Goal: Information Seeking & Learning: Check status

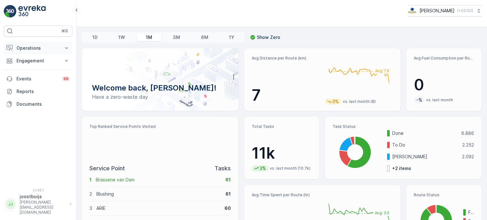
click at [56, 48] on p "Operations" at bounding box center [37, 48] width 43 height 6
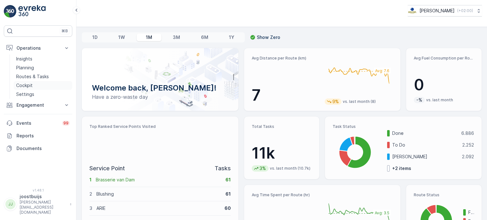
click at [34, 87] on link "Cockpit" at bounding box center [43, 85] width 59 height 9
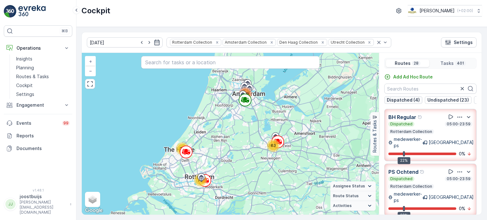
click at [331, 102] on p "Dispatched (4)" at bounding box center [403, 100] width 33 height 6
click at [331, 97] on p "Undispatched (23)" at bounding box center [448, 100] width 42 height 6
click at [331, 100] on p "Dispatched (4)" at bounding box center [403, 100] width 33 height 6
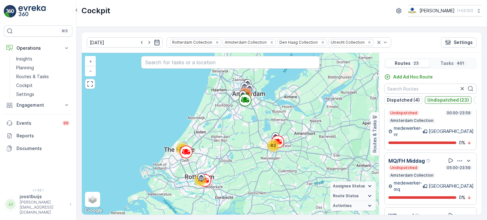
click at [331, 97] on p "Undispatched (23)" at bounding box center [448, 100] width 42 height 6
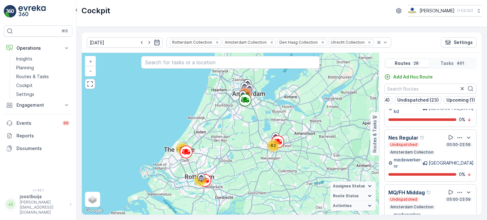
scroll to position [0, 3]
click at [331, 104] on div "Dispatched (4) Undispatched (23) Upcoming (1)" at bounding box center [430, 100] width 92 height 8
click at [331, 102] on p "Dispatched (4)" at bounding box center [403, 100] width 33 height 6
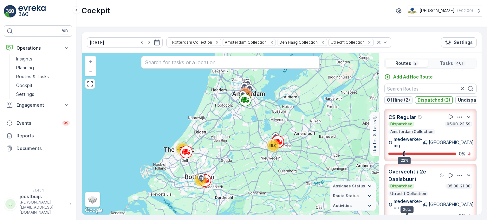
click at [331, 103] on button "Offline (2)" at bounding box center [398, 100] width 28 height 8
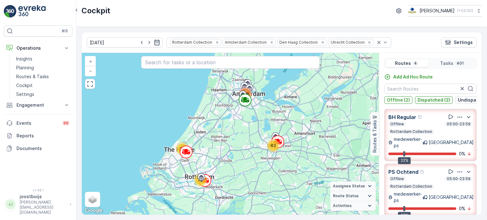
click at [331, 102] on p "Dispatched (2)" at bounding box center [433, 100] width 33 height 6
click at [331, 103] on p "Offline (2)" at bounding box center [398, 100] width 23 height 6
click at [331, 99] on p "Dispatched (2)" at bounding box center [433, 100] width 33 height 6
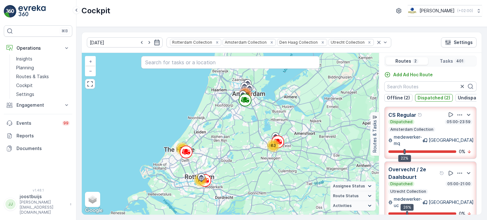
scroll to position [4, 0]
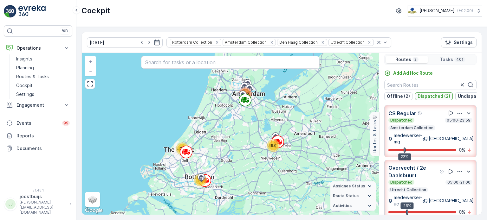
click at [331, 97] on p "Dispatched (2)" at bounding box center [433, 96] width 33 height 6
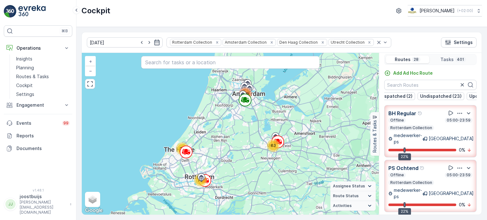
scroll to position [0, 38]
click at [331, 97] on p "Undispatched (23)" at bounding box center [441, 96] width 42 height 6
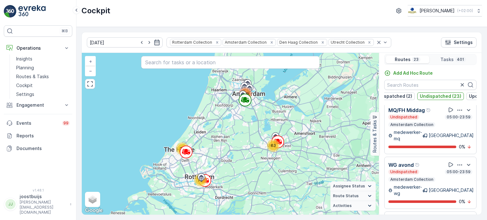
scroll to position [349, 0]
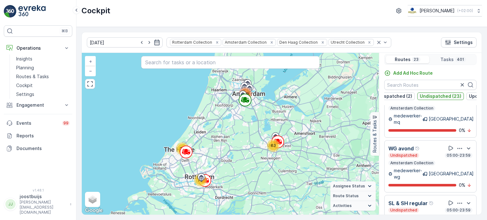
click at [331, 95] on p "Undispatched (23)" at bounding box center [441, 96] width 42 height 6
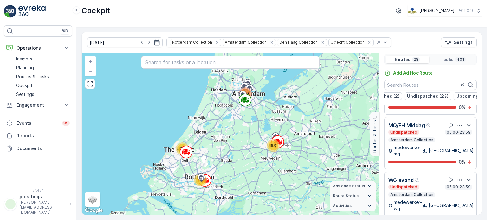
scroll to position [0, 59]
click at [331, 94] on p "Undispatched (23)" at bounding box center [420, 96] width 42 height 6
click at [331, 69] on div "Routes 23 Tasks 401 Add Ad Hoc Route Offline (2) Dispatched (2) Undispatched (2…" at bounding box center [430, 134] width 103 height 162
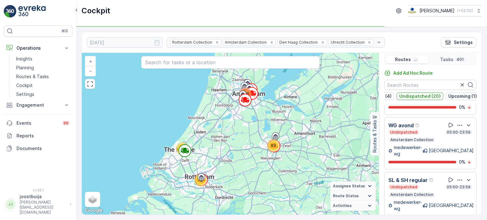
scroll to position [268, 0]
